Goal: Task Accomplishment & Management: Manage account settings

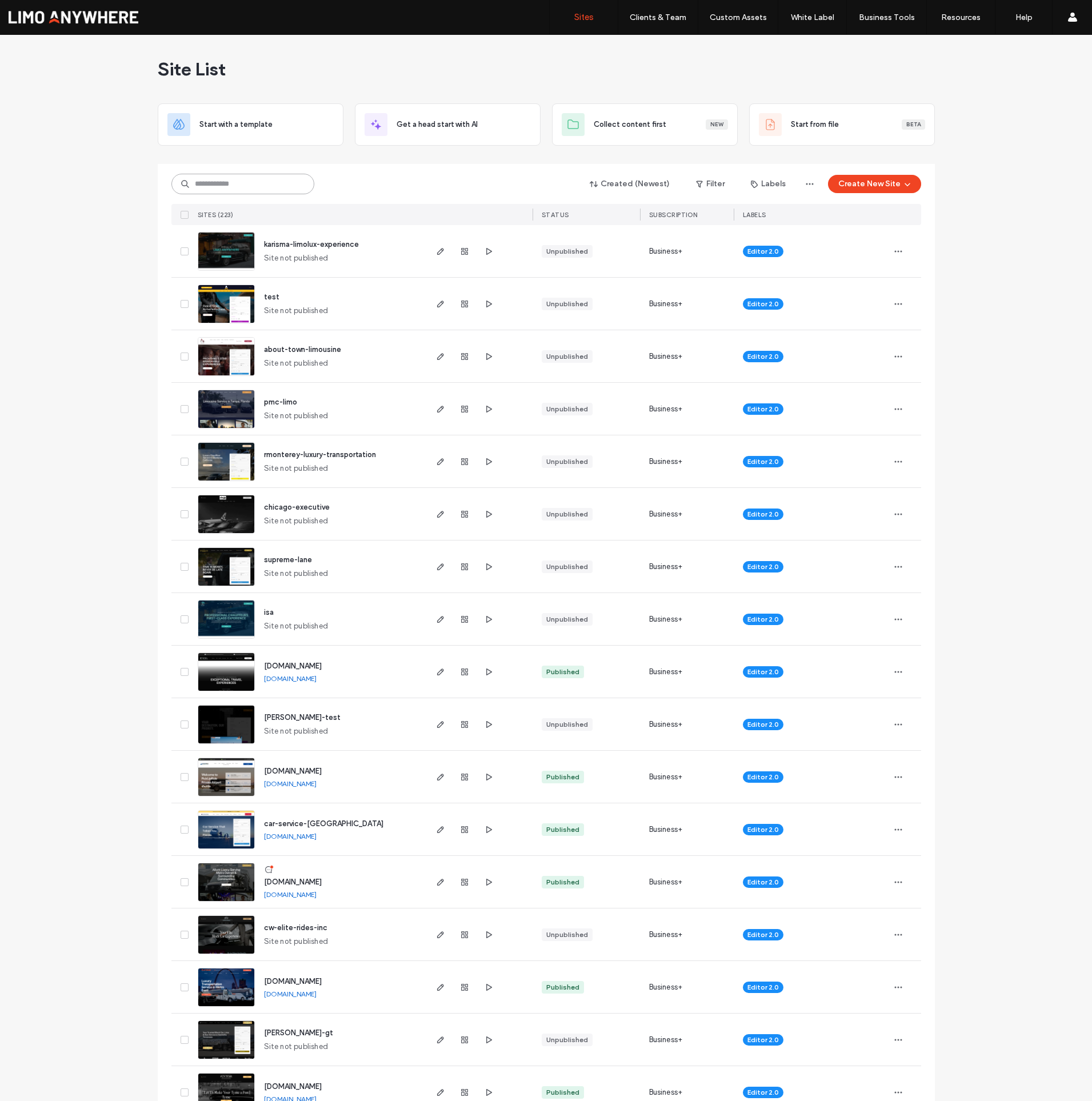
click at [228, 188] on input at bounding box center [243, 183] width 143 height 21
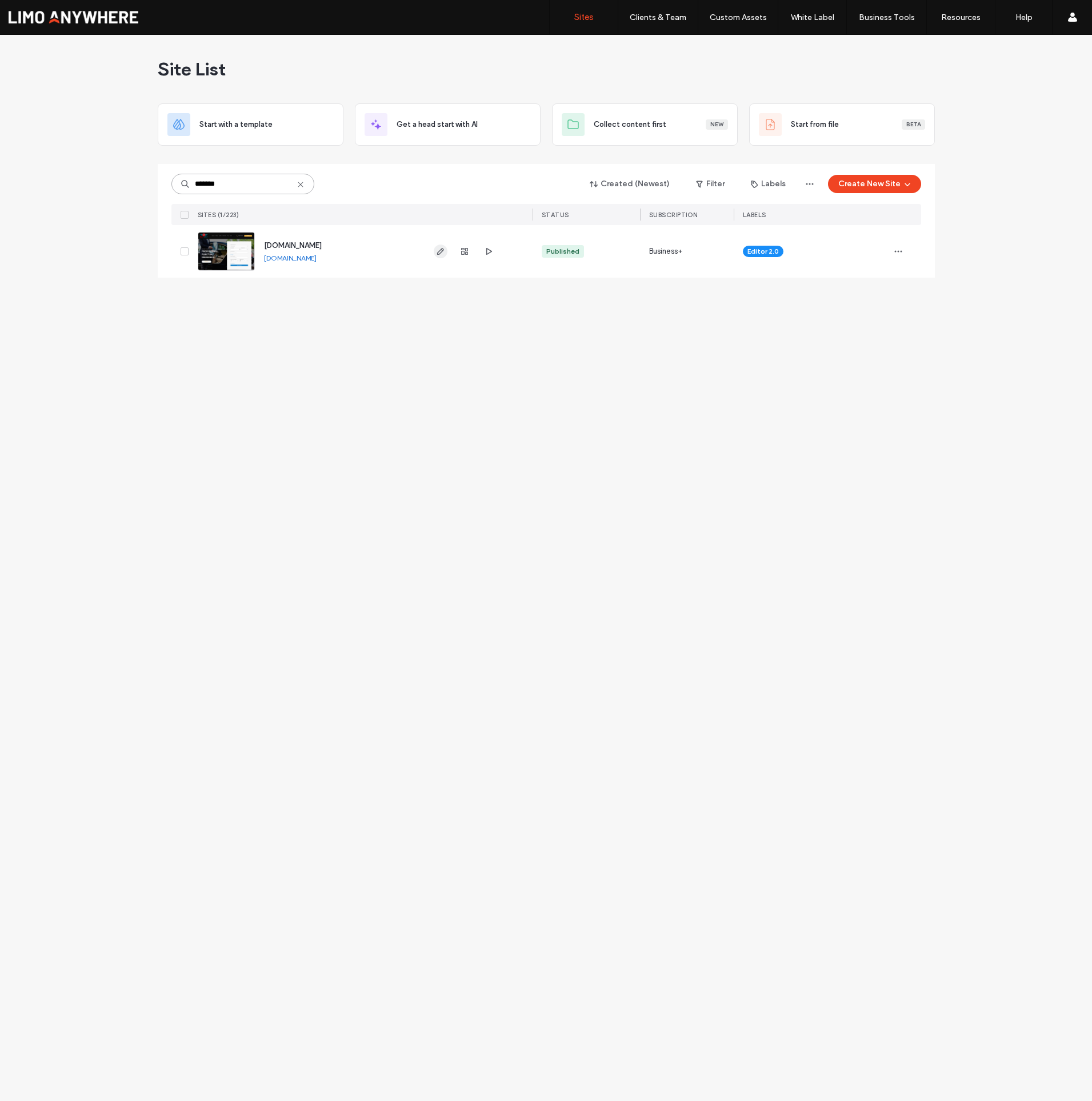
type input "*******"
click at [445, 252] on icon "button" at bounding box center [440, 252] width 9 height 9
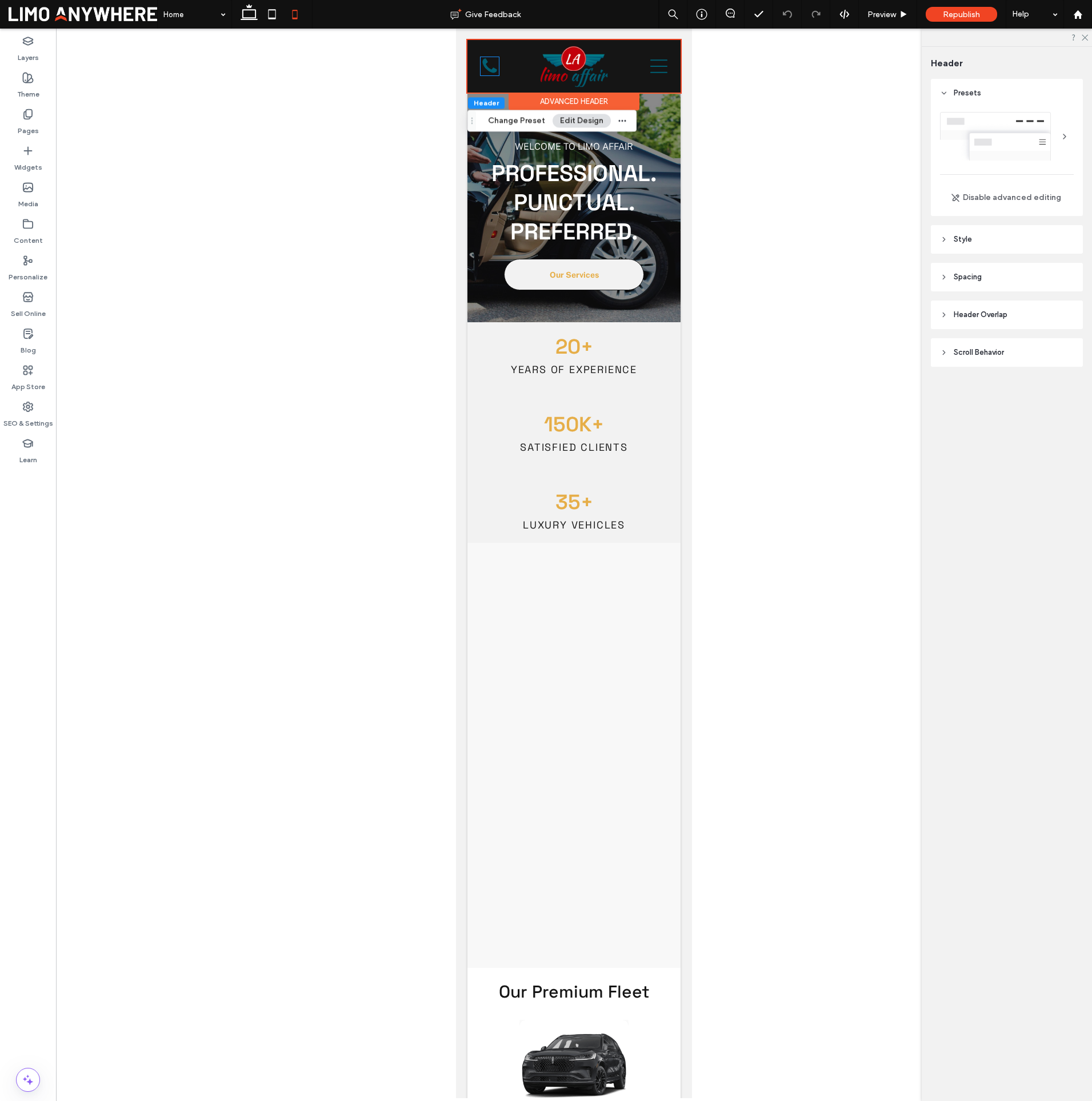
click at [492, 67] on icon "Empty white background." at bounding box center [490, 67] width 18 height 18
click at [492, 67] on div "Empty white background." at bounding box center [490, 67] width 18 height 18
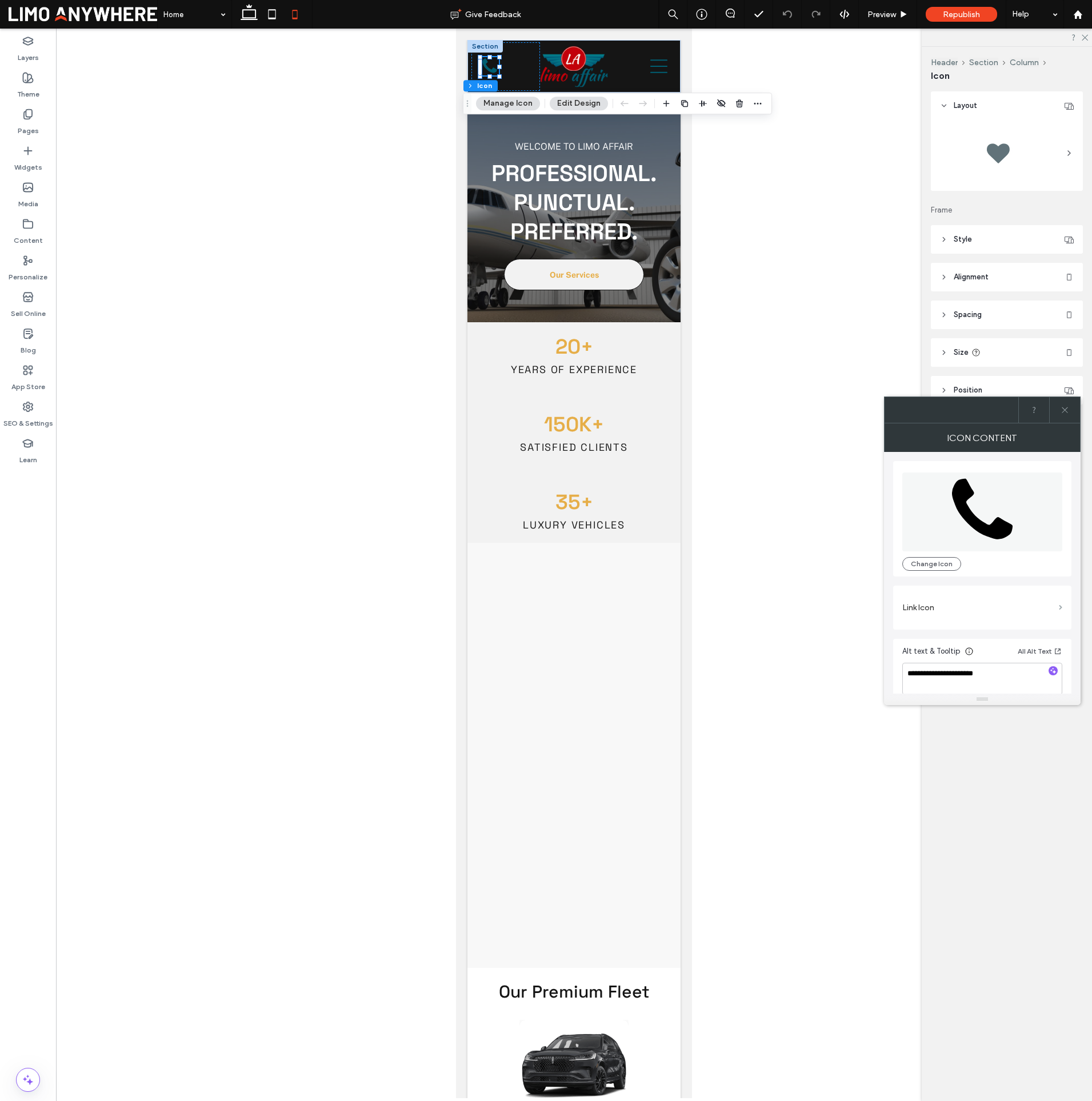
click at [1061, 608] on span at bounding box center [1061, 608] width 4 height 5
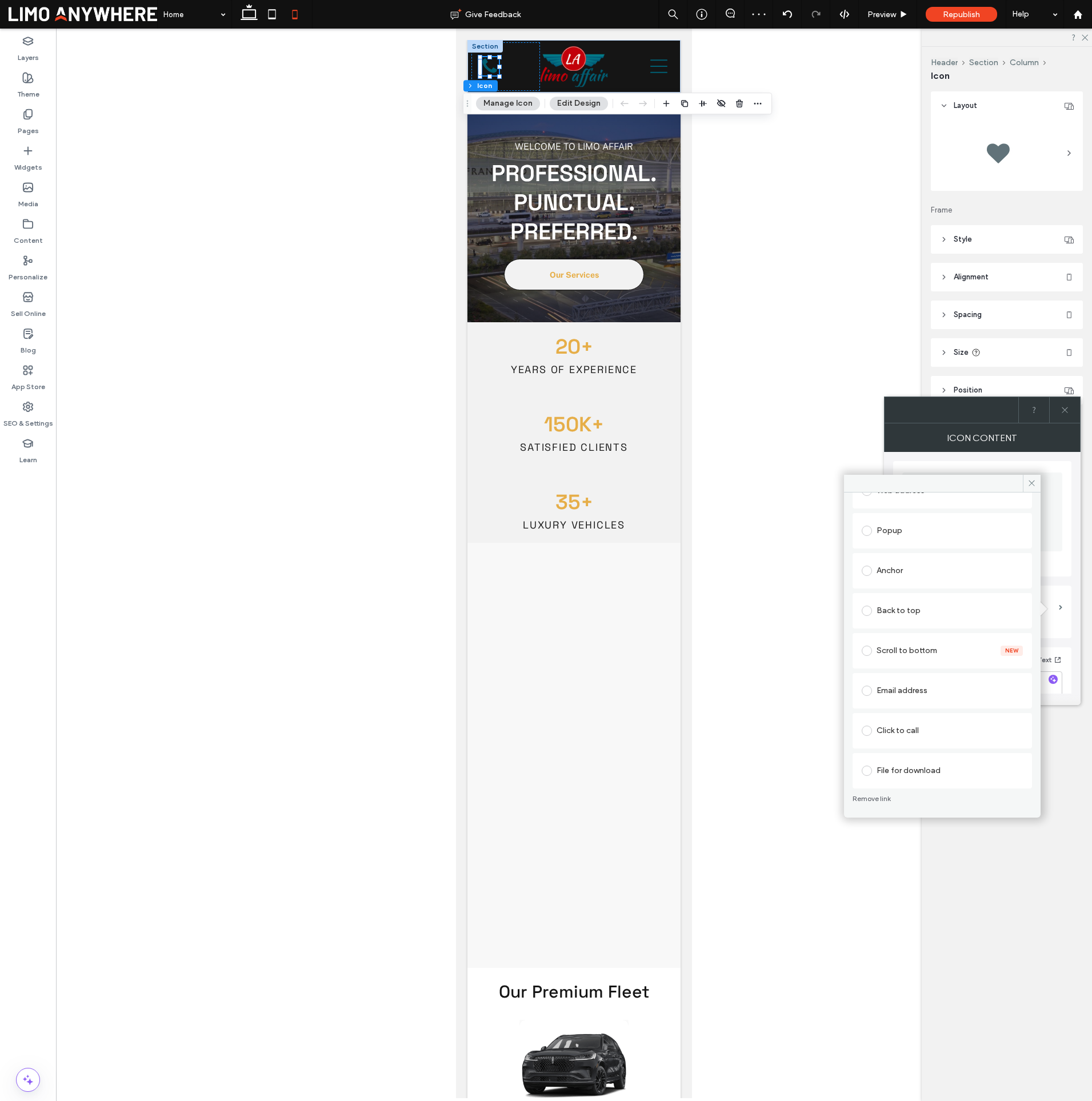
click at [912, 731] on div "Click to call" at bounding box center [942, 731] width 161 height 18
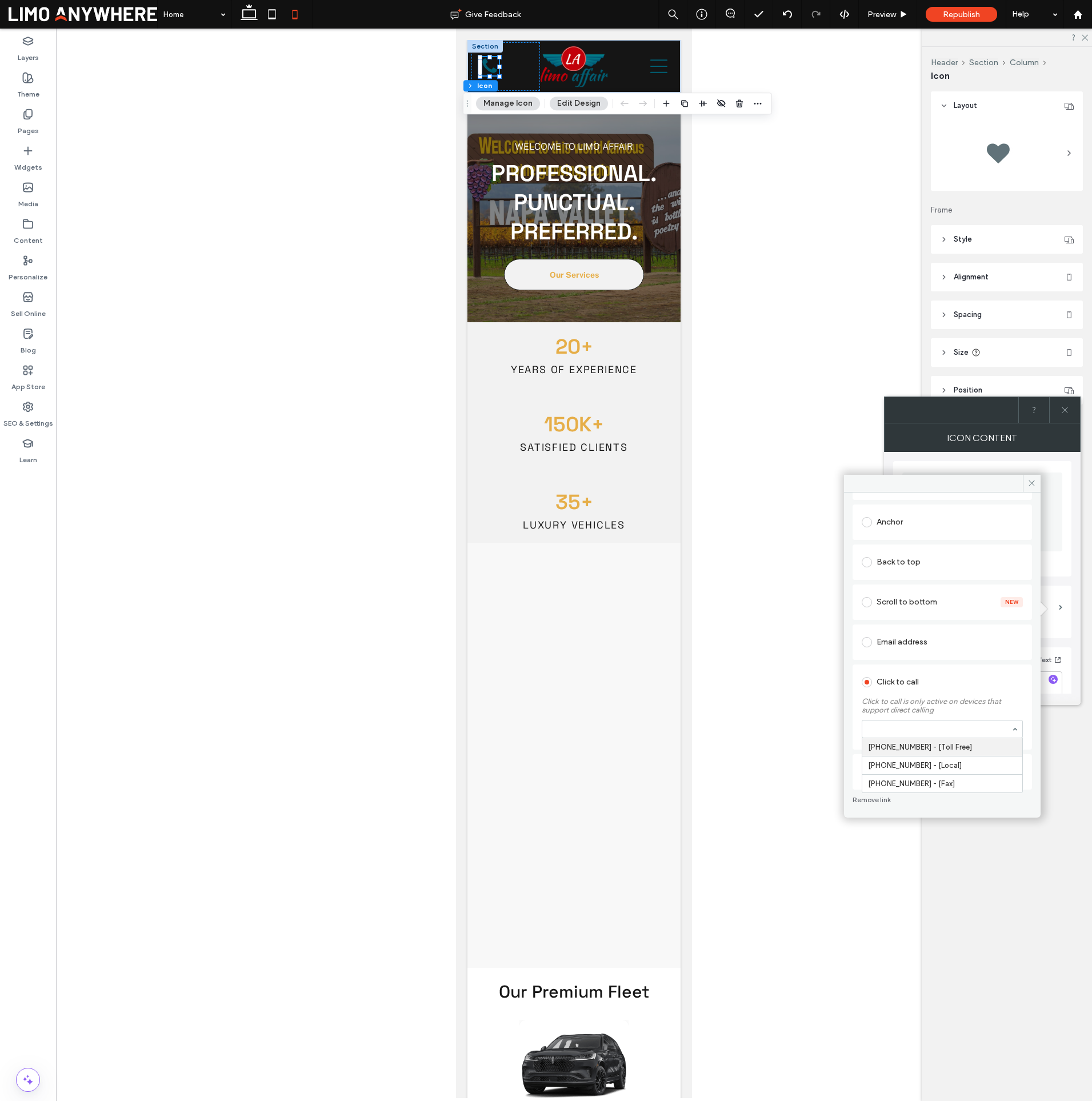
scroll to position [207, 0]
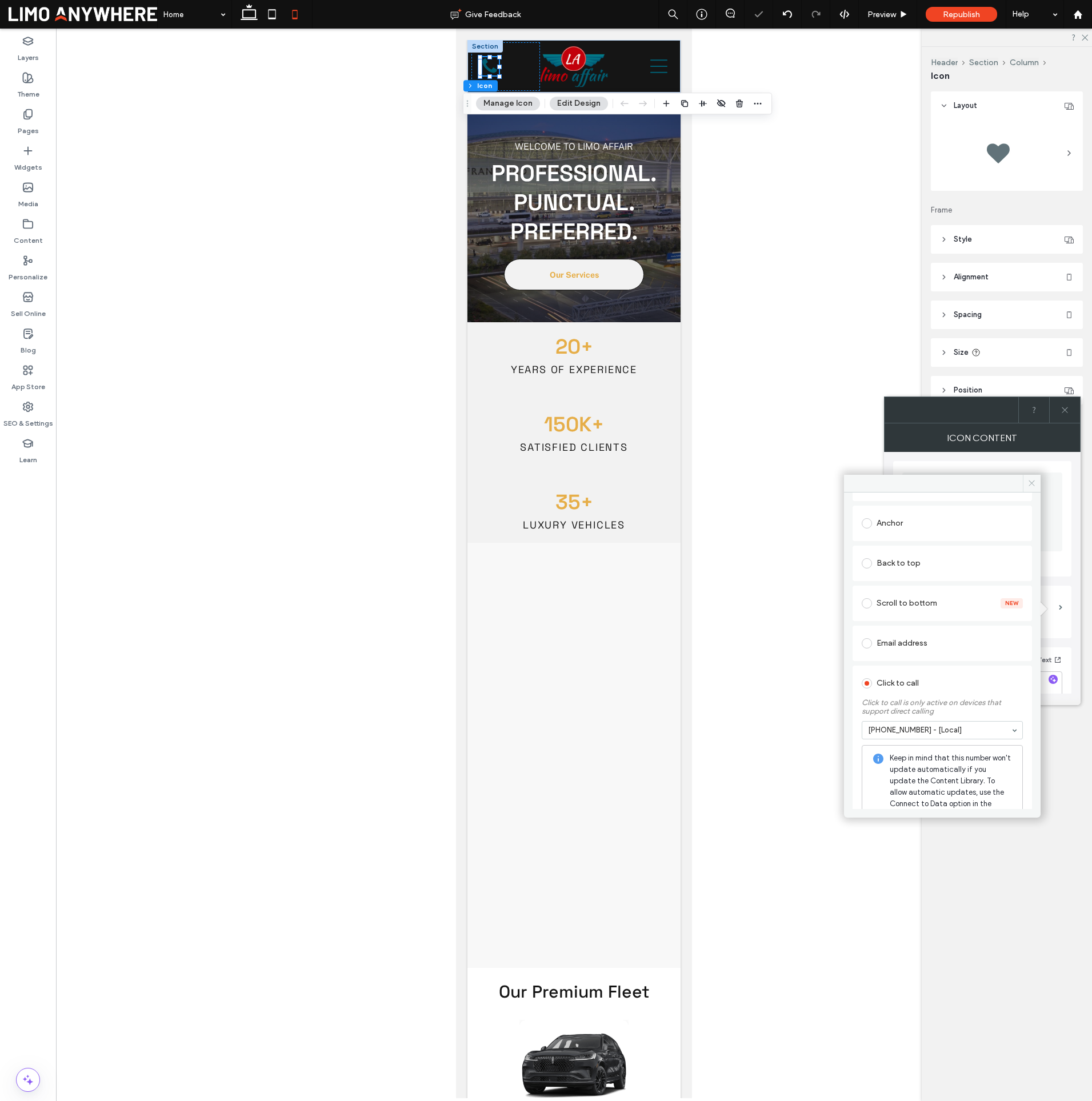
click at [1031, 486] on icon at bounding box center [1032, 484] width 9 height 9
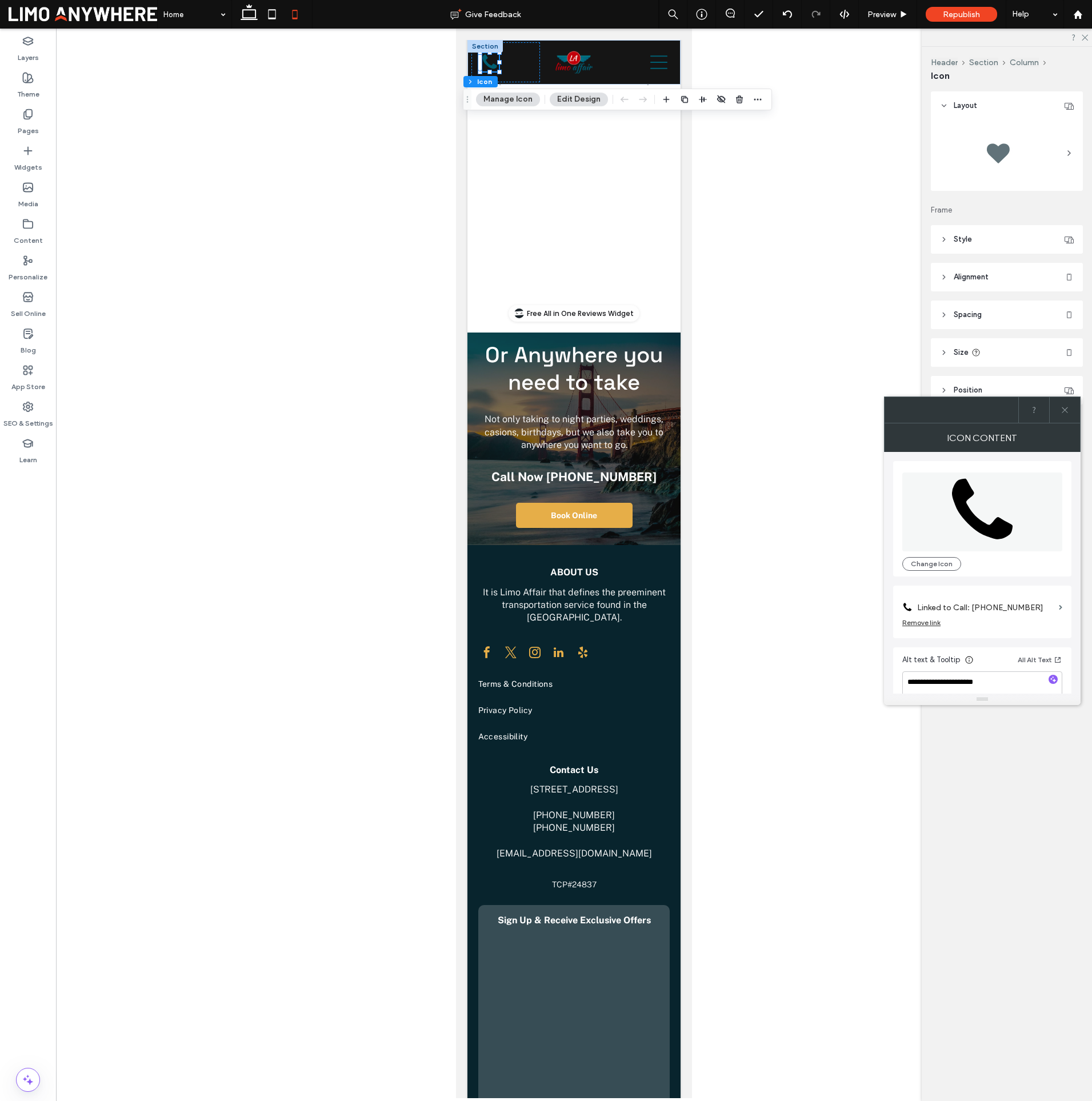
scroll to position [0, 0]
click at [1021, 610] on label "Linked to Call: [PHONE_NUMBER]" at bounding box center [985, 608] width 138 height 22
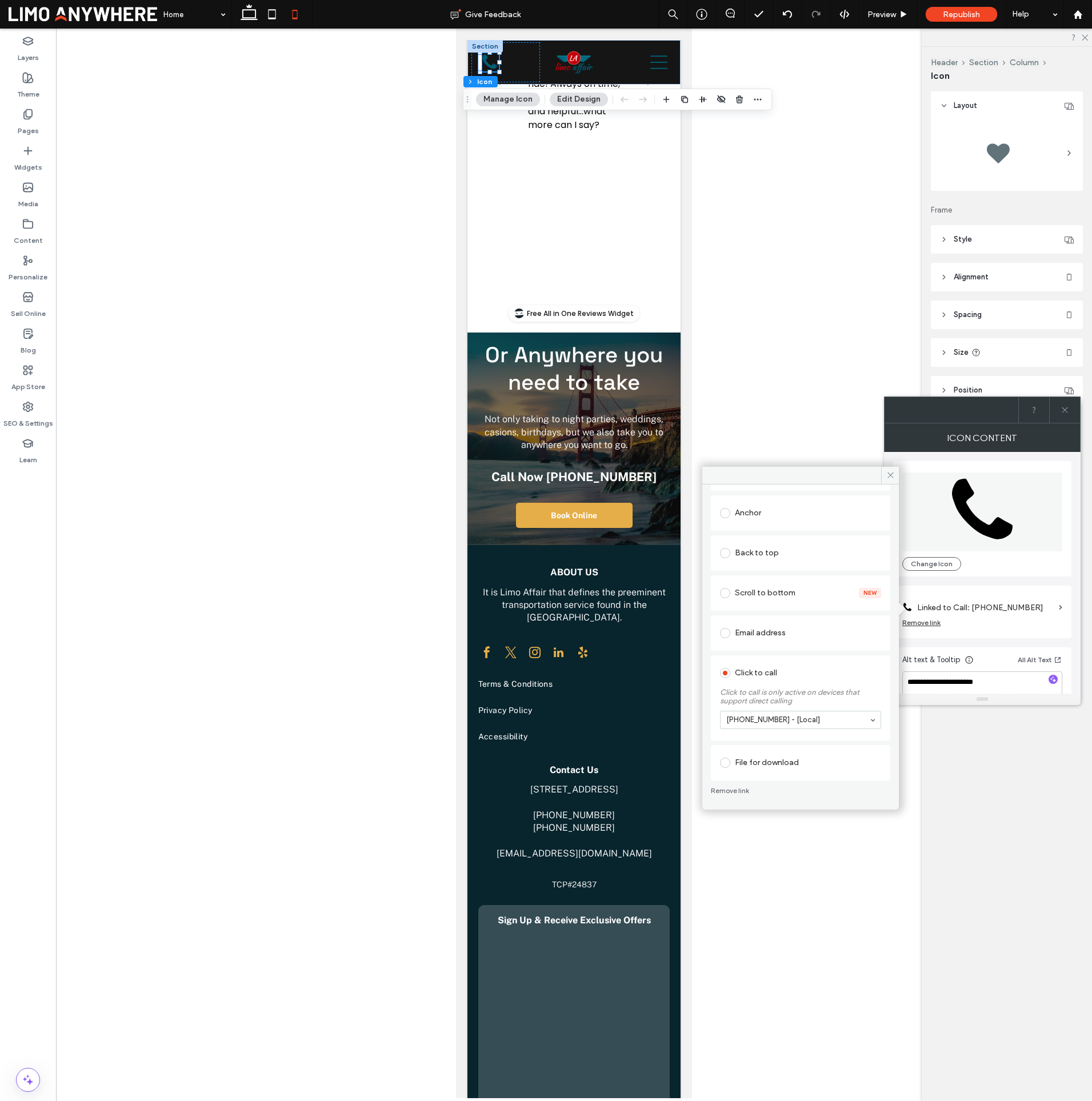
scroll to position [209, 0]
click at [889, 472] on icon at bounding box center [891, 475] width 9 height 9
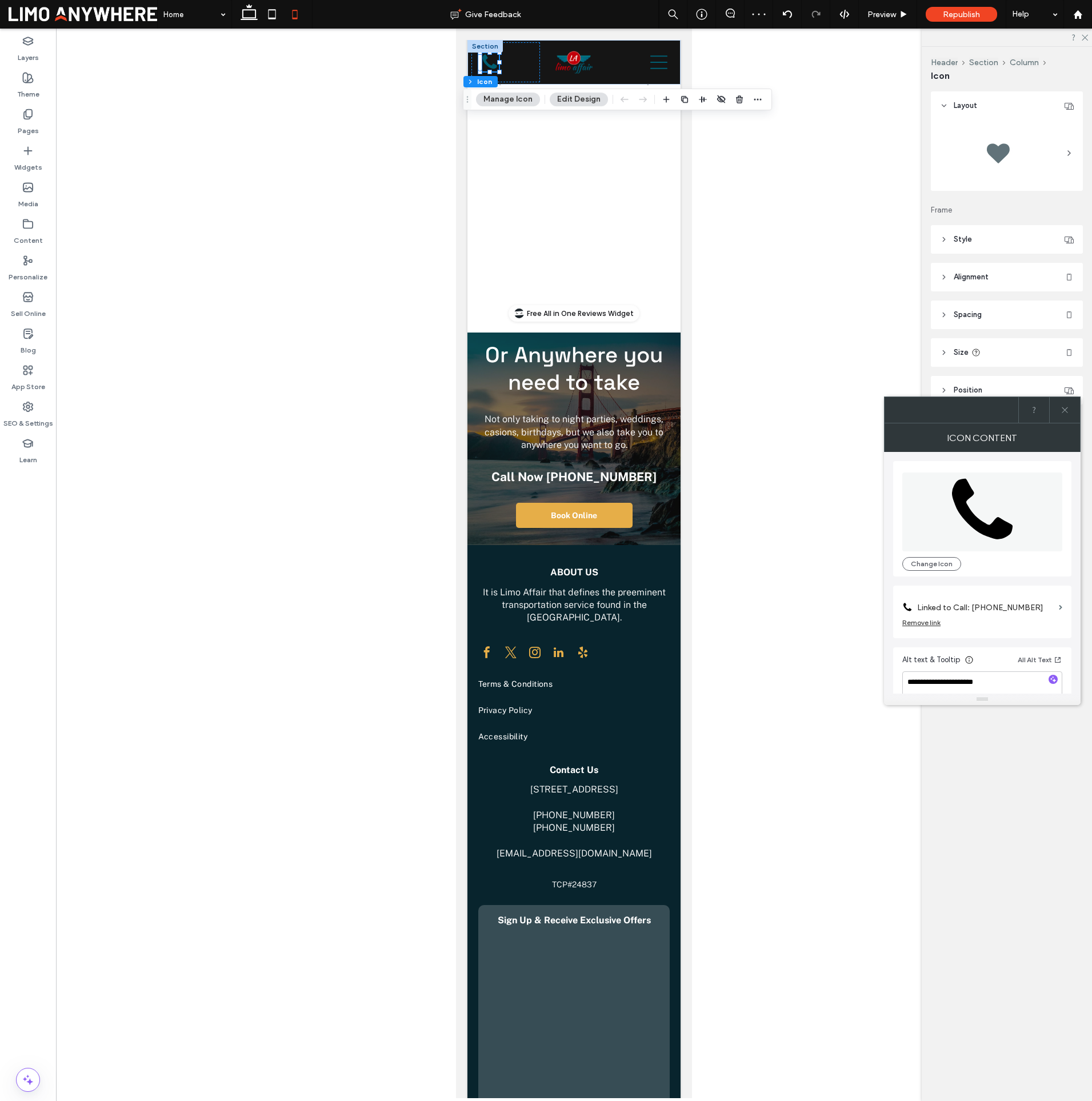
drag, startPoint x: 1066, startPoint y: 407, endPoint x: 1068, endPoint y: 420, distance: 13.2
click at [1074, 405] on div at bounding box center [1064, 410] width 31 height 26
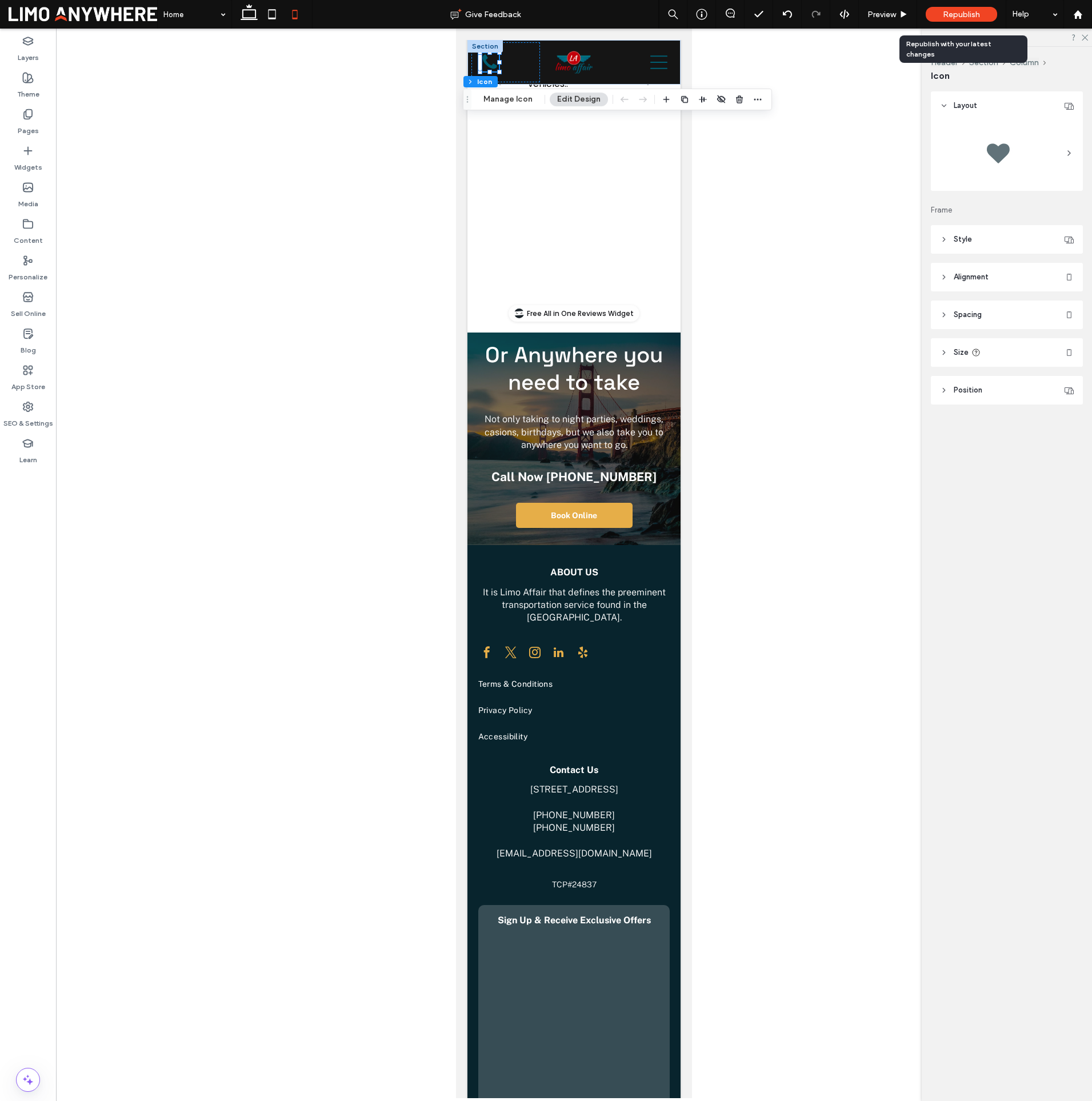
click at [958, 12] on span "Republish" at bounding box center [961, 14] width 37 height 10
